Goal: Complete application form

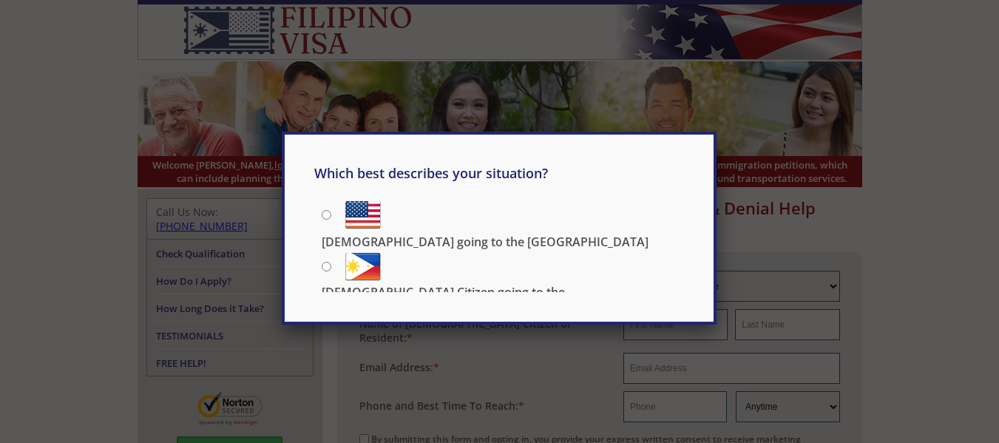
click at [323, 263] on input "[DEMOGRAPHIC_DATA] Citizen going to the [DEMOGRAPHIC_DATA]" at bounding box center [327, 267] width 10 height 10
radio input "true"
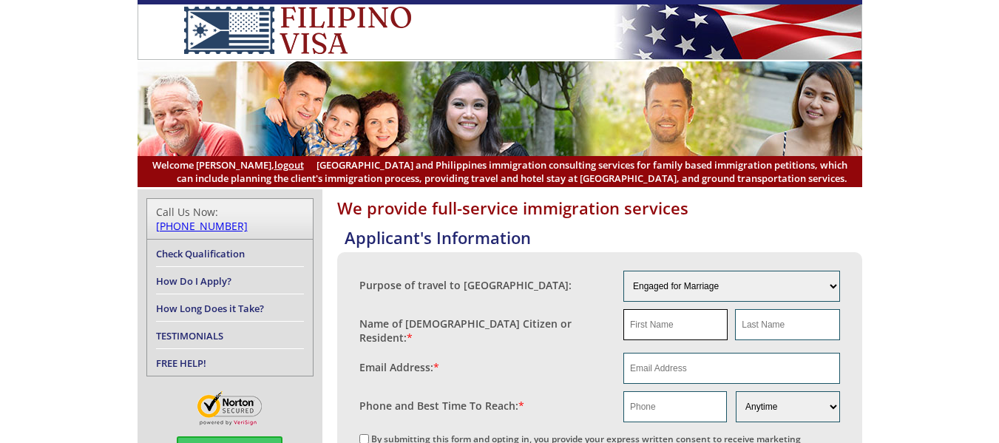
click at [679, 325] on input "text" at bounding box center [675, 324] width 104 height 31
type input "[PERSON_NAME]"
type input "[EMAIL_ADDRESS][DOMAIN_NAME]"
type input "5593178208"
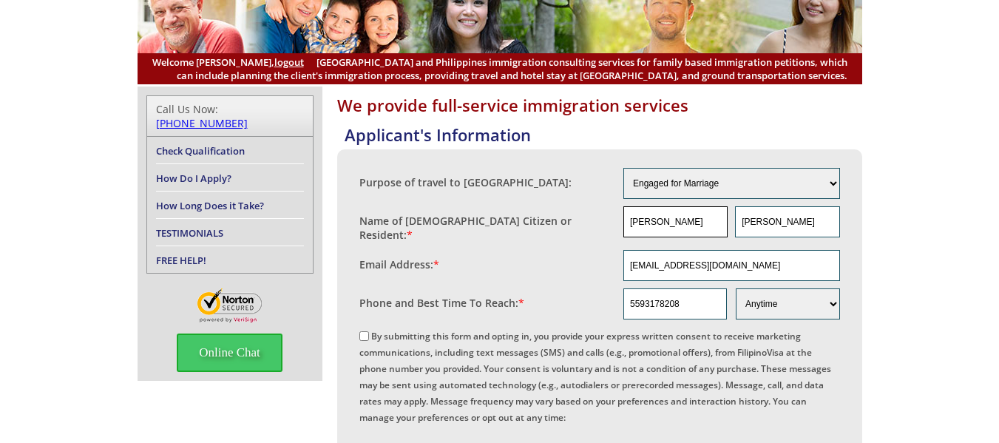
scroll to position [148, 0]
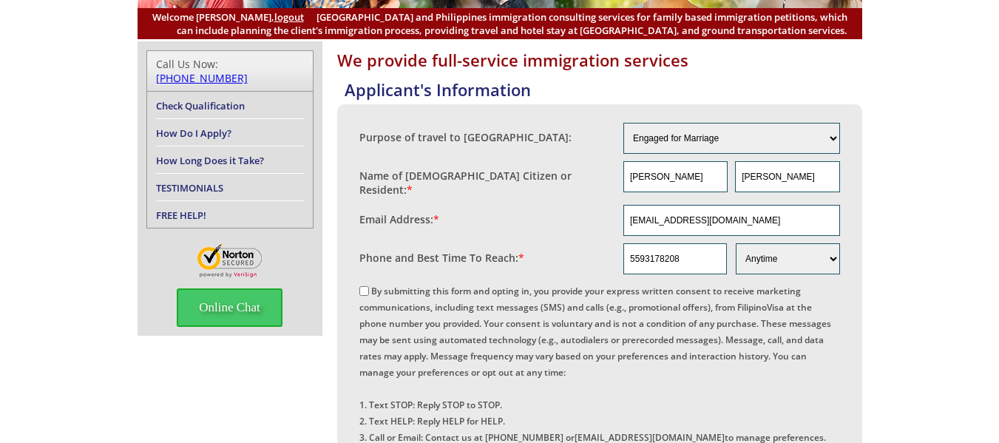
click at [362, 286] on input "By submitting this form and opting in, you provide your express written consent…" at bounding box center [364, 291] width 10 height 10
checkbox input "true"
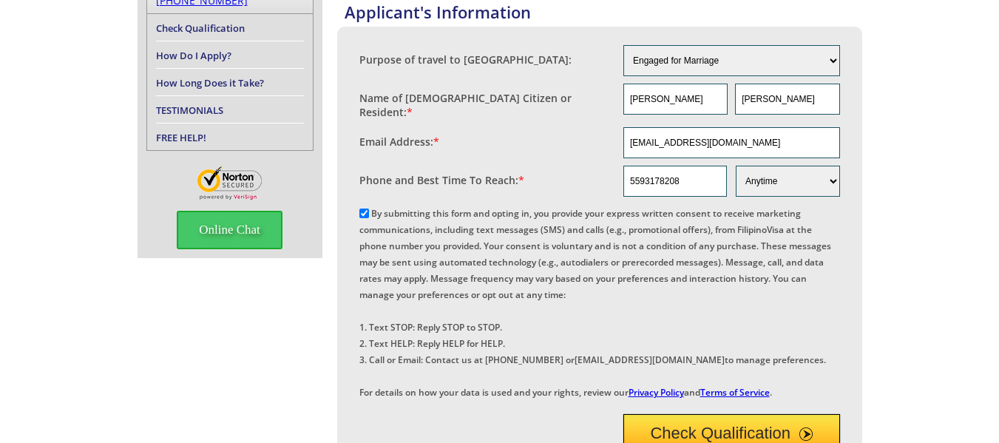
scroll to position [0, 0]
